Goal: Task Accomplishment & Management: Manage account settings

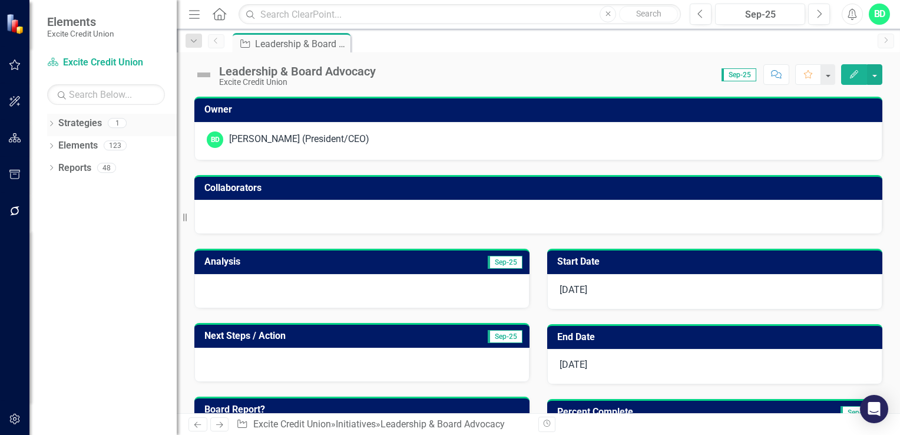
click at [121, 121] on div "1" at bounding box center [117, 123] width 19 height 10
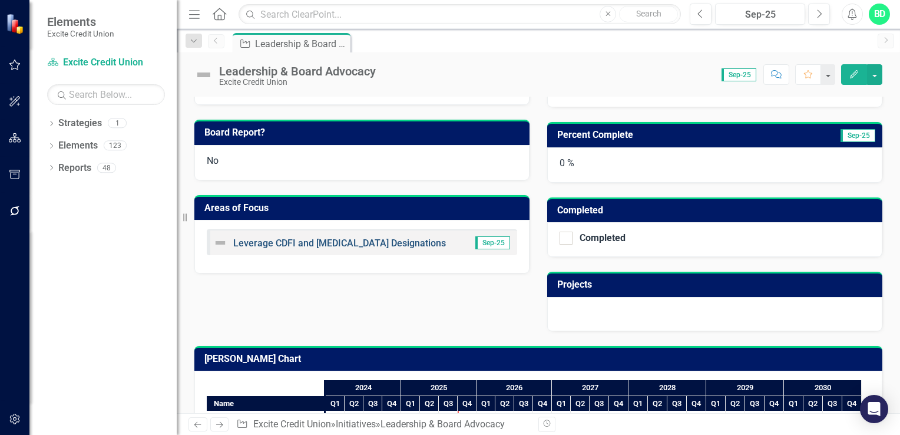
click at [331, 238] on link "Leverage CDFI and [MEDICAL_DATA] Designations" at bounding box center [339, 242] width 213 height 11
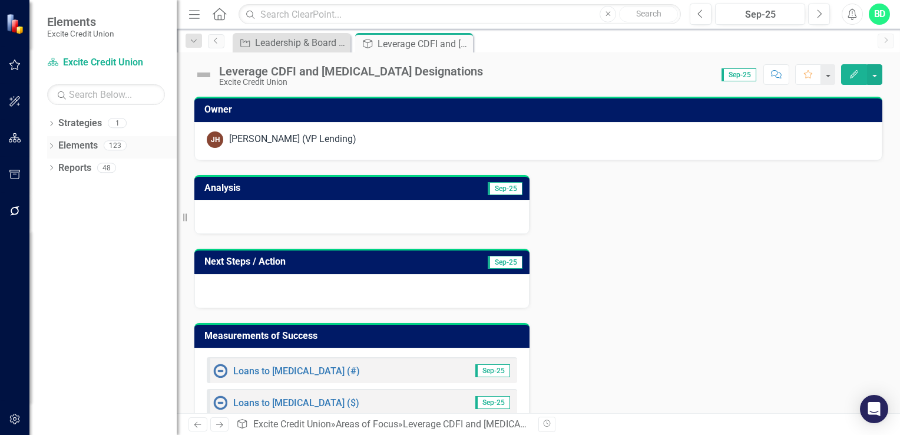
click at [116, 143] on div "123" at bounding box center [115, 146] width 23 height 10
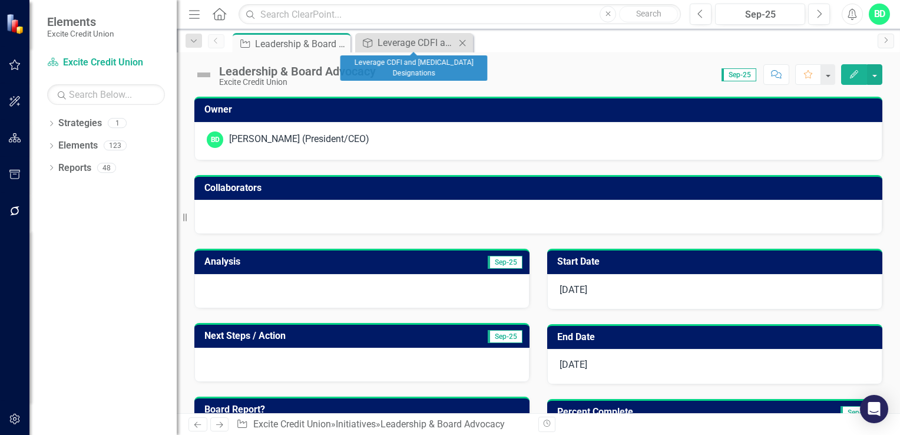
click at [462, 45] on icon "Close" at bounding box center [462, 42] width 12 height 9
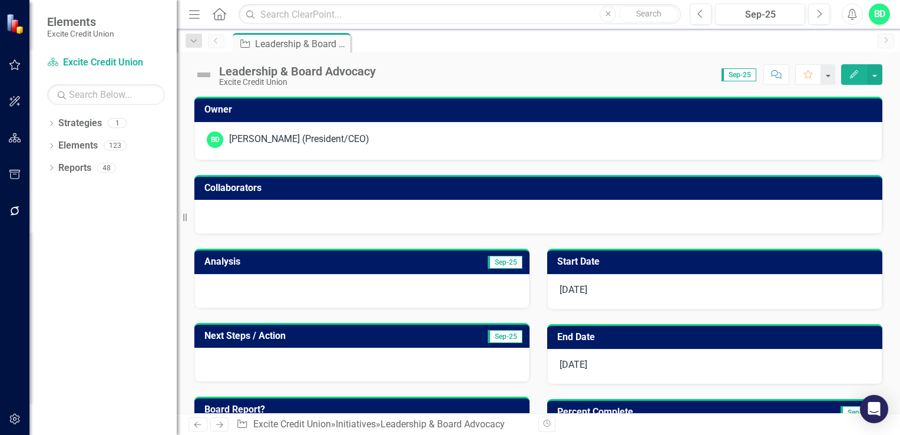
click at [853, 72] on icon "Edit" at bounding box center [854, 74] width 11 height 8
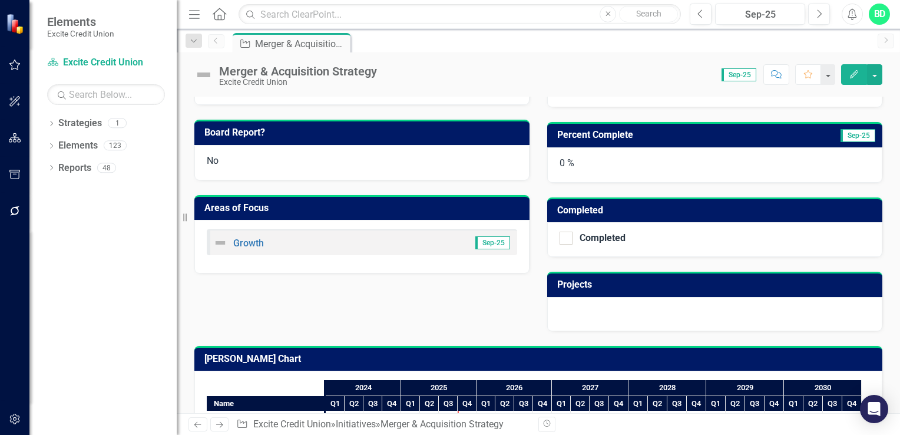
scroll to position [324, 0]
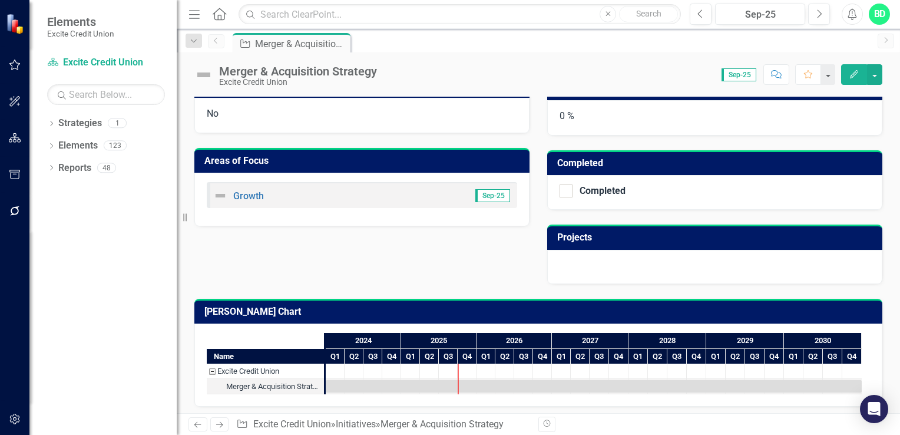
click at [897, 80] on div "Merger & Acquisition Strategy Excite Credit Union Score: 0.00 Sep-25 Completed …" at bounding box center [538, 69] width 723 height 35
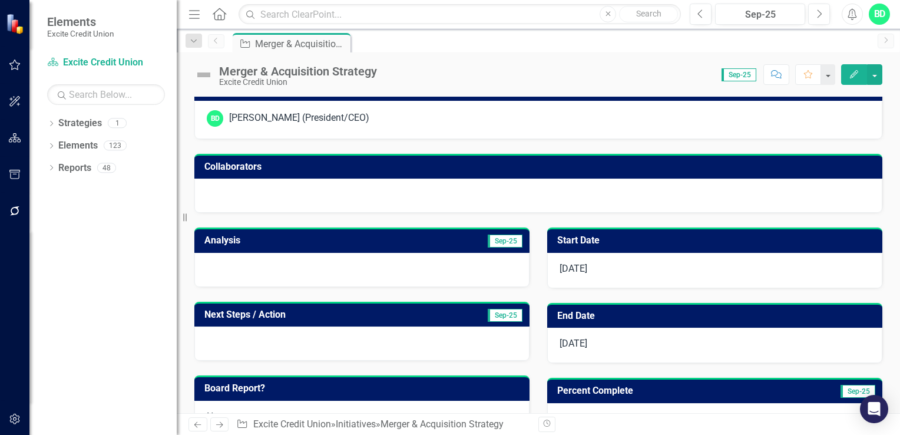
scroll to position [0, 0]
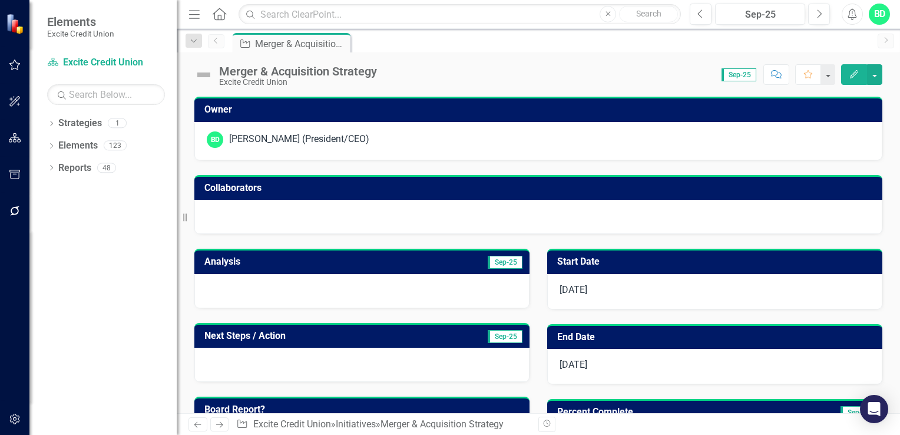
click at [896, 60] on div "Merger & Acquisition Strategy Excite Credit Union Score: 0.00 Sep-25 Completed …" at bounding box center [538, 69] width 723 height 35
click at [875, 68] on button "button" at bounding box center [874, 74] width 15 height 21
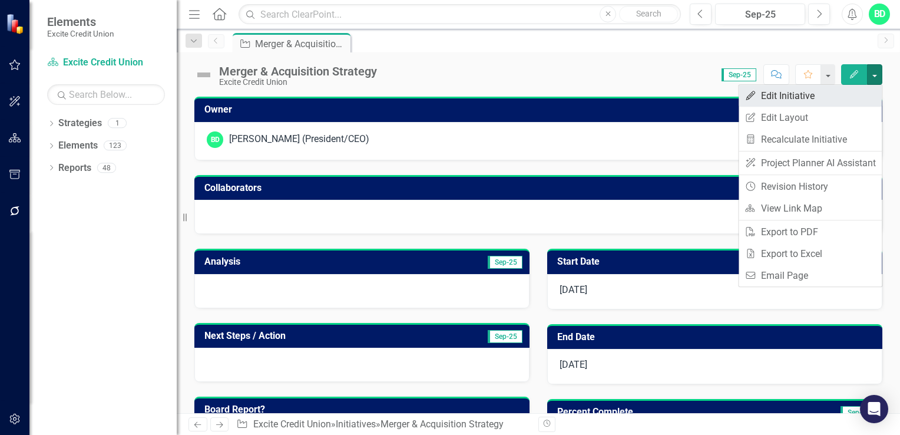
click at [790, 90] on link "Edit Edit Initiative" at bounding box center [809, 96] width 143 height 22
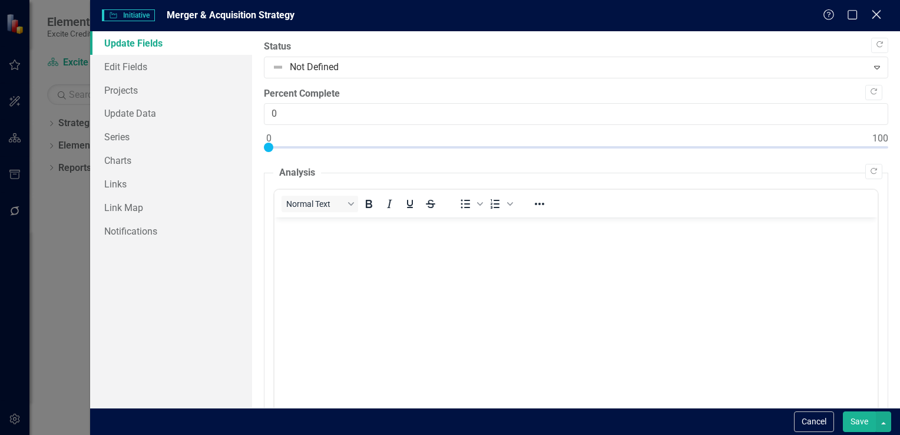
click at [878, 15] on icon "Close" at bounding box center [876, 14] width 15 height 11
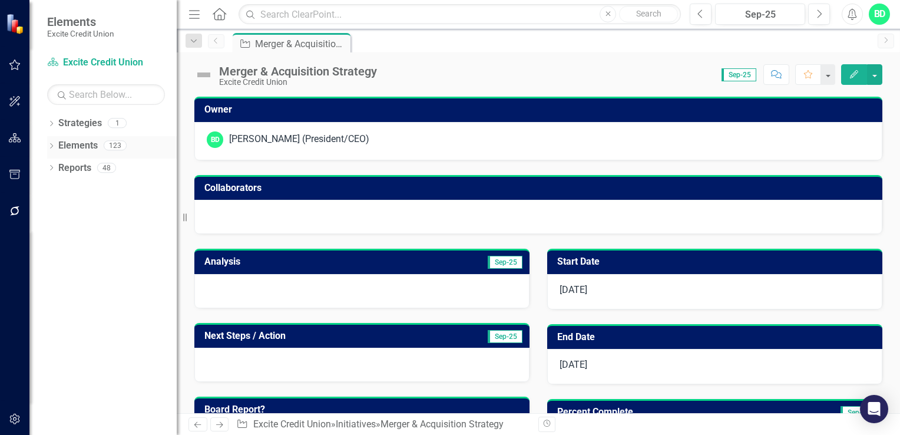
click at [80, 143] on link "Elements" at bounding box center [77, 146] width 39 height 14
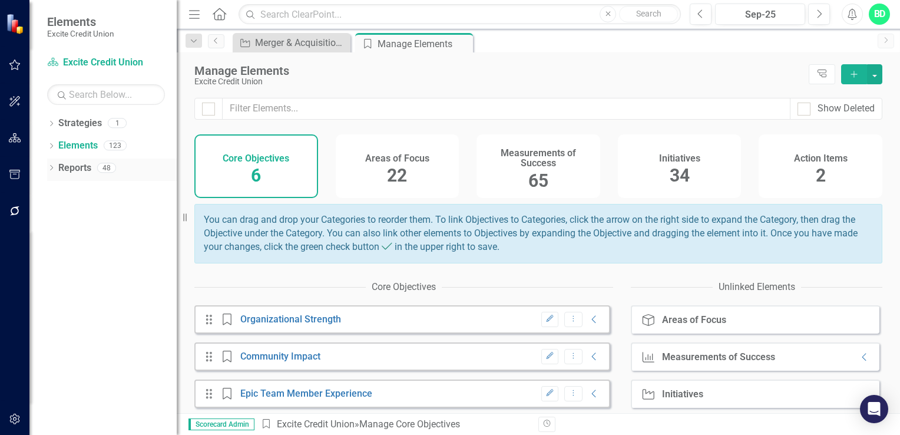
click at [78, 172] on link "Reports" at bounding box center [74, 168] width 33 height 14
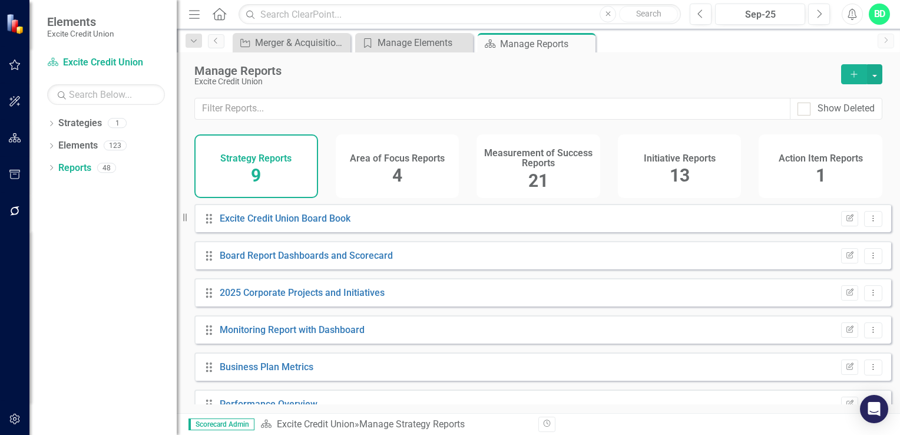
click at [410, 169] on div "Area of Focus Reports 4" at bounding box center [398, 166] width 124 height 64
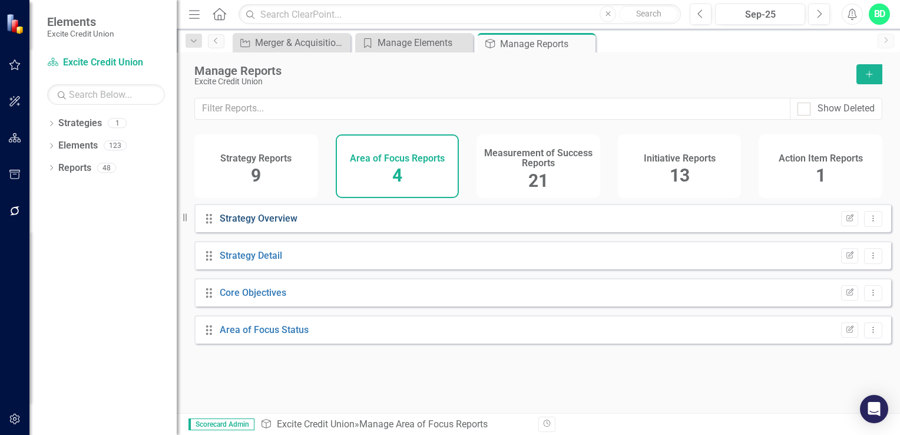
click at [256, 224] on link "Strategy Overview" at bounding box center [259, 218] width 78 height 11
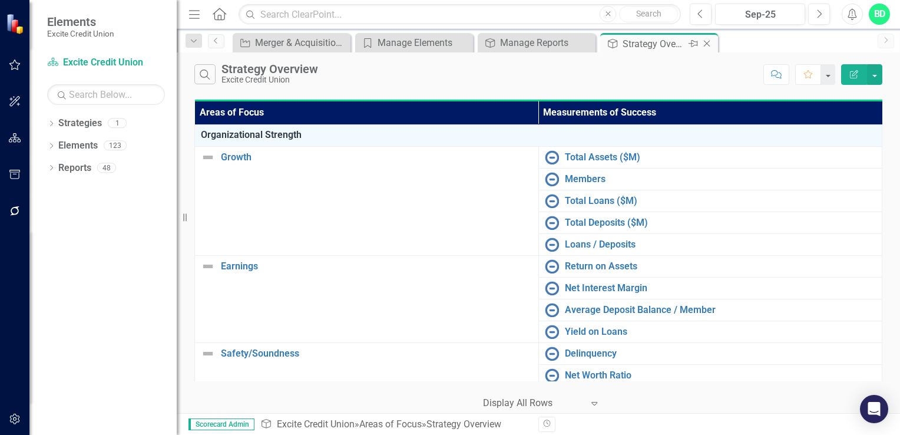
click at [705, 41] on icon at bounding box center [707, 44] width 6 height 6
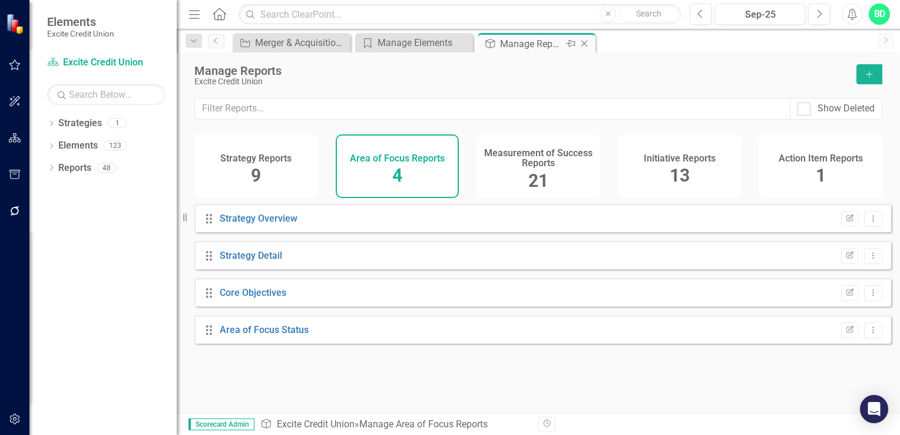
click at [584, 42] on icon at bounding box center [584, 44] width 6 height 6
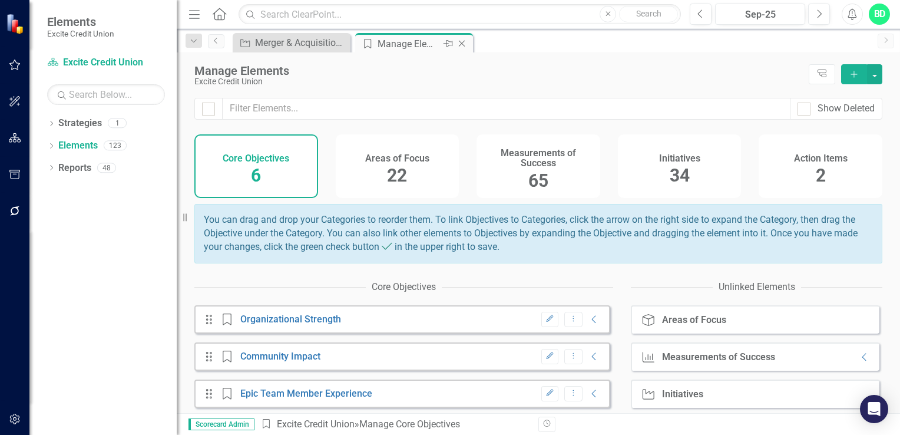
click at [462, 39] on icon "Close" at bounding box center [462, 43] width 12 height 9
